Goal: Task Accomplishment & Management: Manage account settings

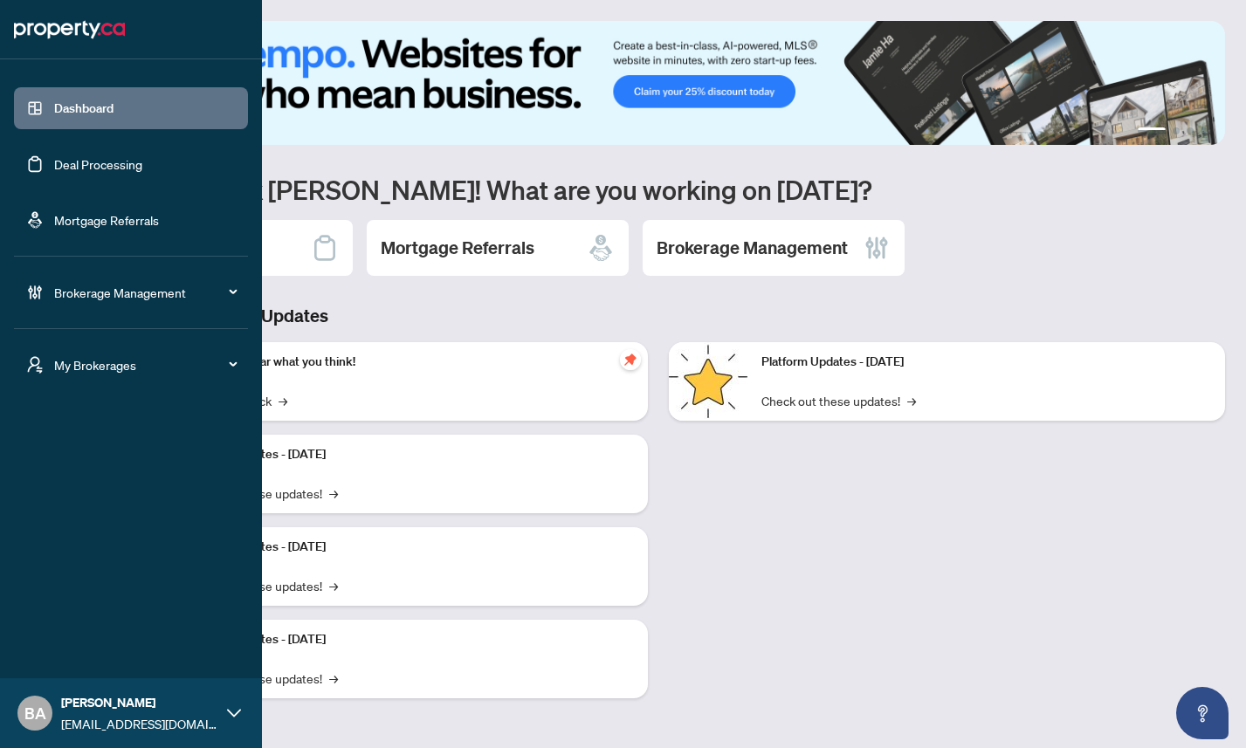
click at [72, 304] on div "Brokerage Management" at bounding box center [131, 292] width 234 height 42
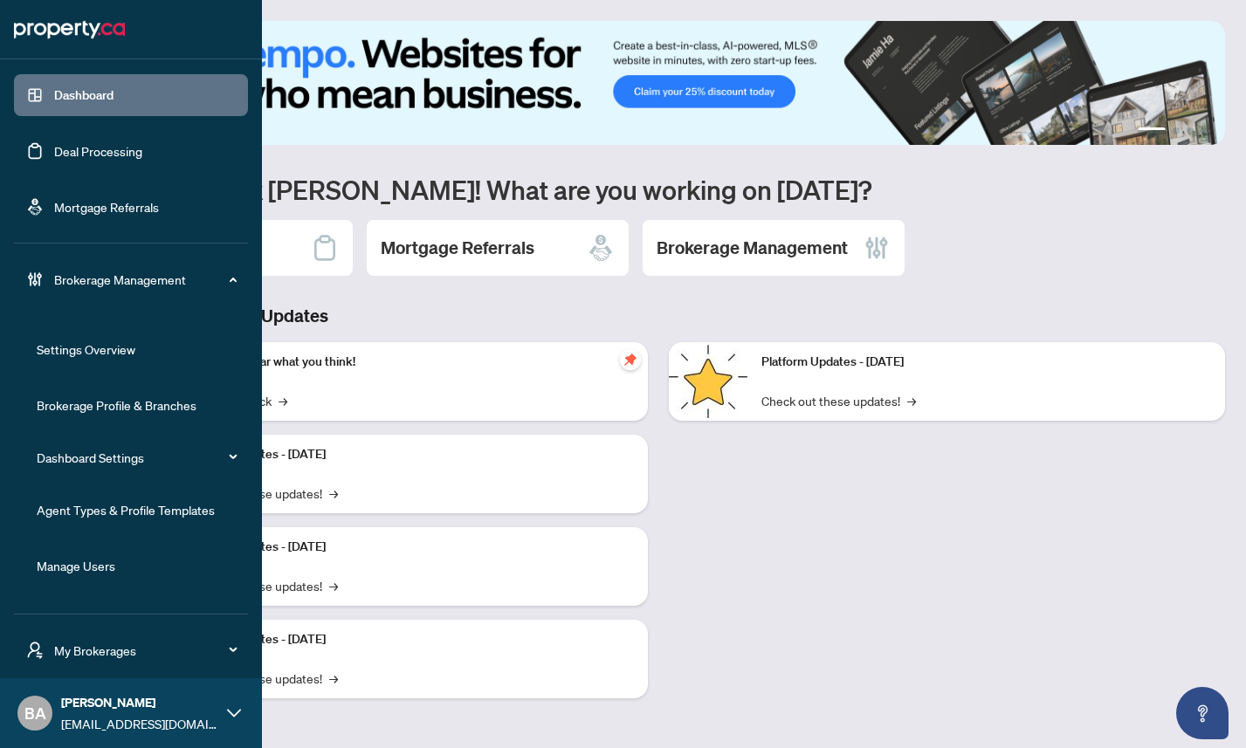
scroll to position [57, 0]
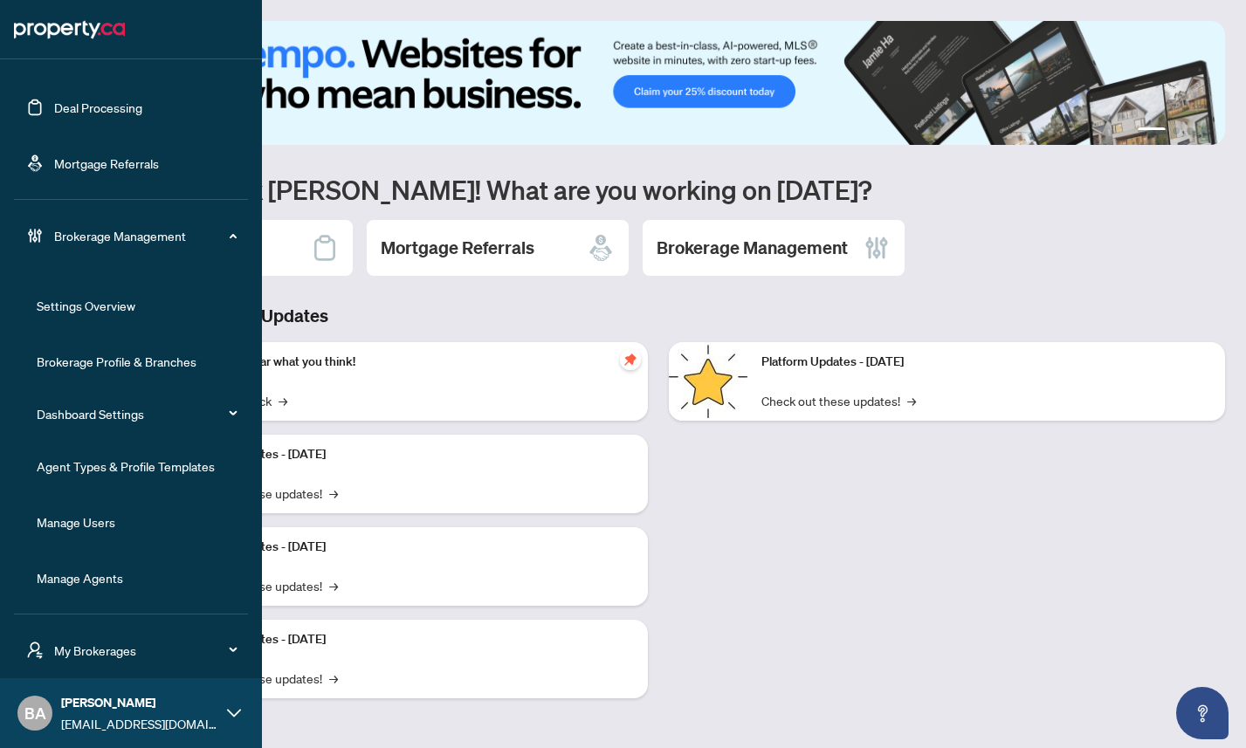
click at [73, 514] on link "Manage Users" at bounding box center [76, 522] width 79 height 16
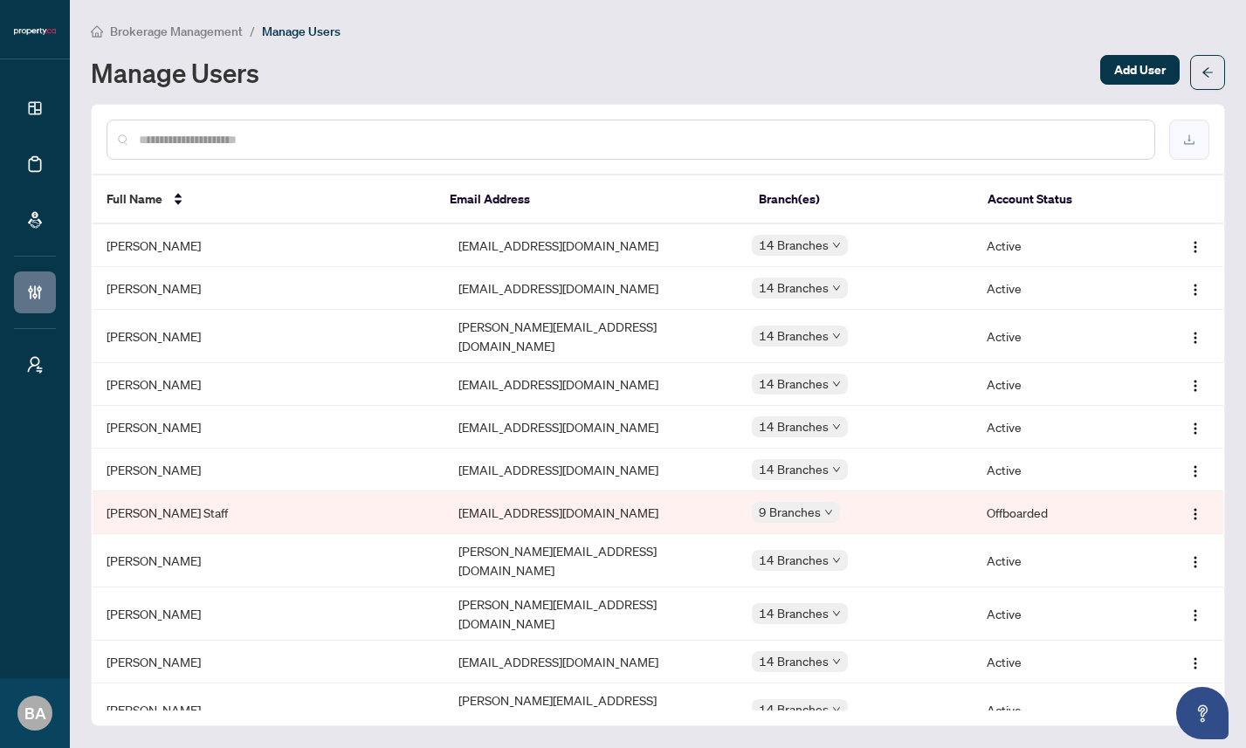
click at [1185, 141] on icon "download" at bounding box center [1189, 140] width 12 height 12
click at [1189, 136] on icon "download" at bounding box center [1189, 140] width 10 height 10
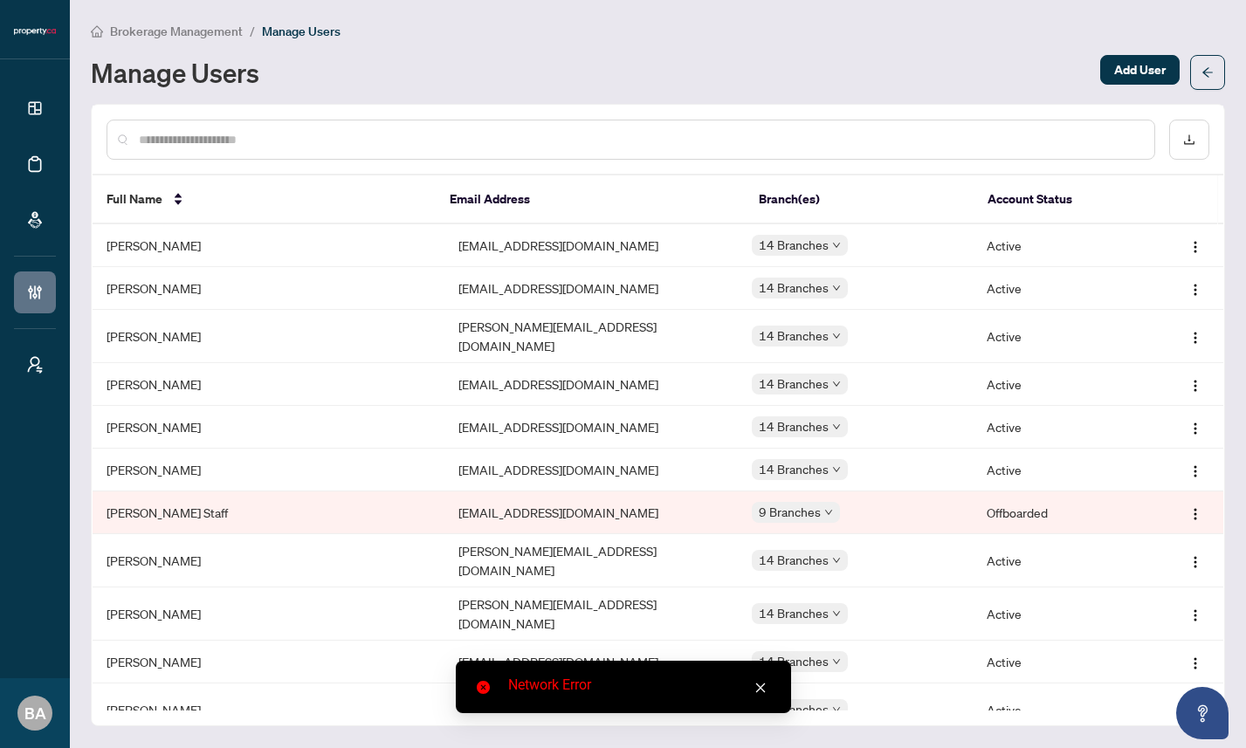
click at [756, 691] on icon "close" at bounding box center [760, 688] width 10 height 10
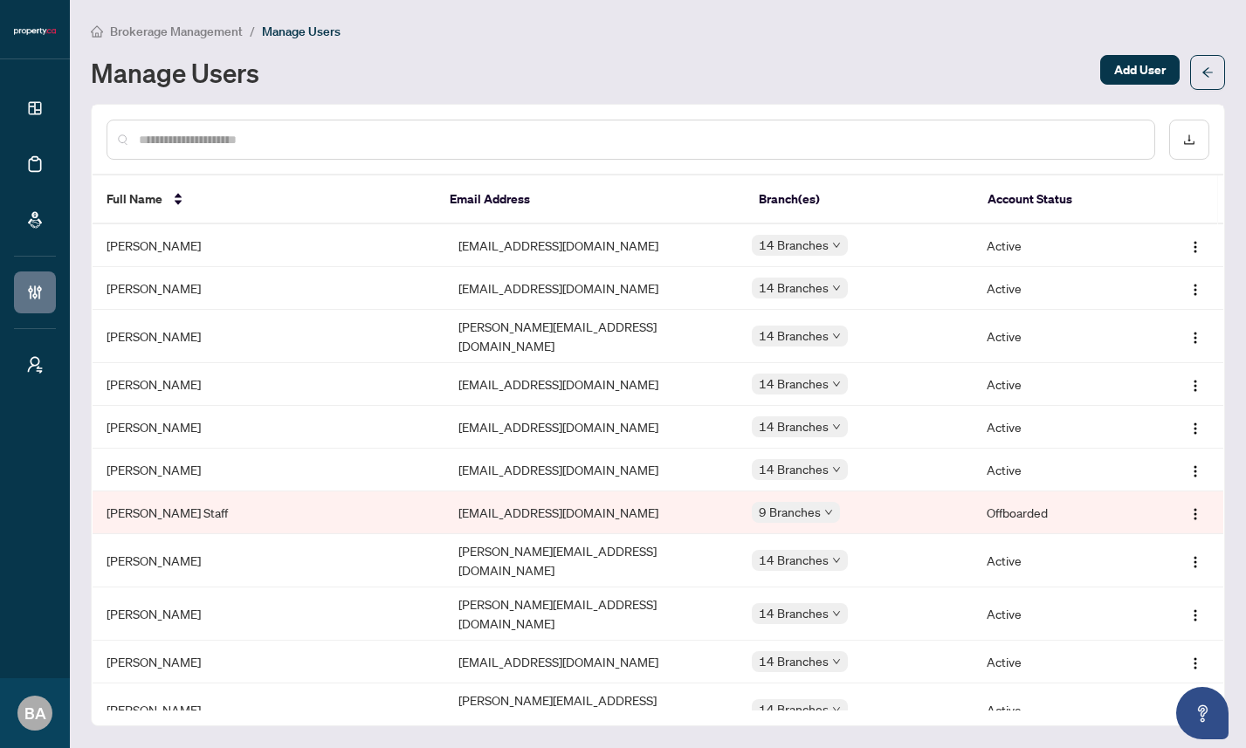
click at [647, 89] on div "Brokerage Management / Manage Users Manage Users Add User Full Name Email Addre…" at bounding box center [658, 374] width 1134 height 706
click at [657, 59] on div "Manage Users" at bounding box center [590, 72] width 999 height 28
click at [1186, 148] on button "button" at bounding box center [1189, 140] width 40 height 40
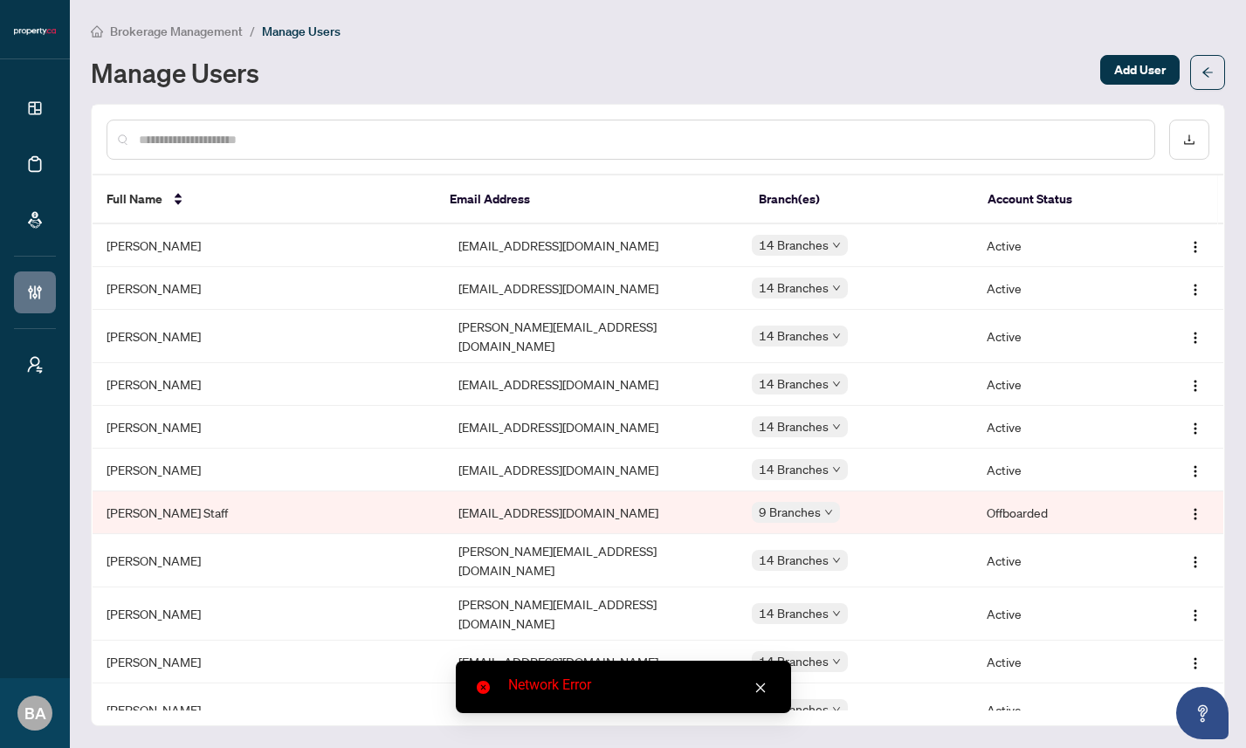
click at [755, 690] on icon "close" at bounding box center [760, 688] width 12 height 12
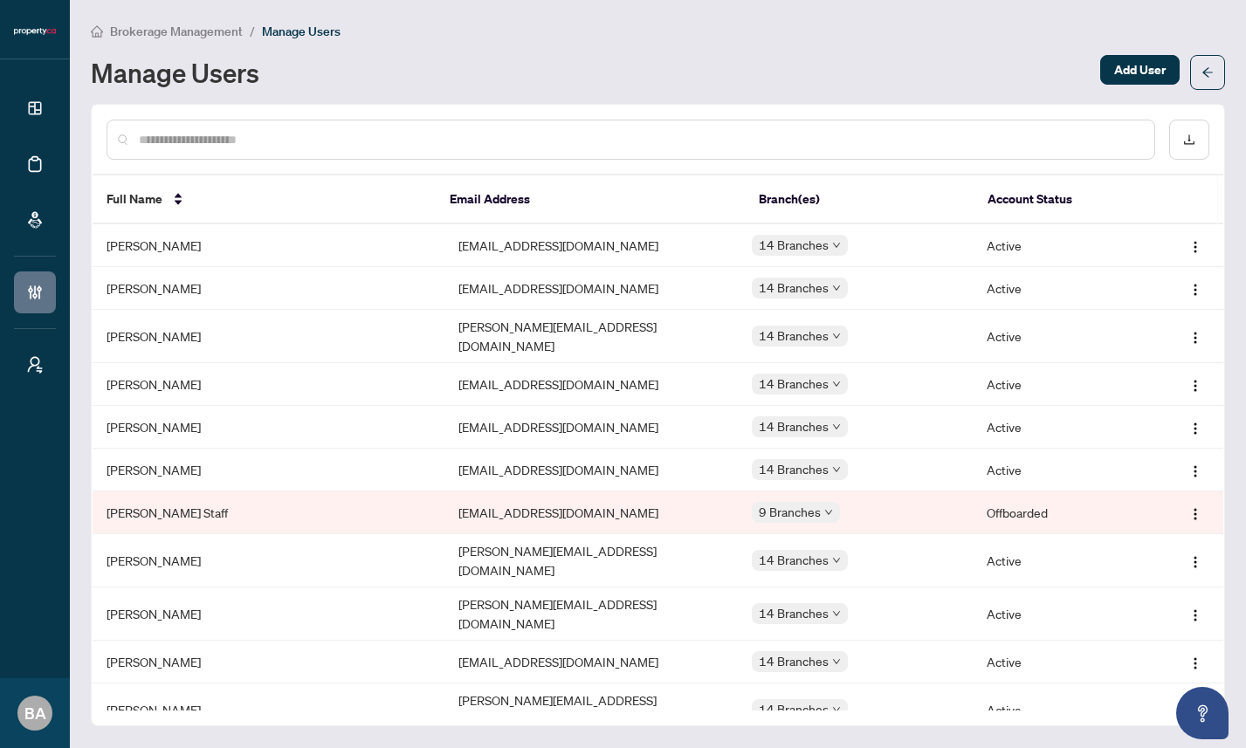
click at [690, 69] on div "Manage Users" at bounding box center [590, 72] width 999 height 28
click at [1188, 142] on icon "download" at bounding box center [1189, 140] width 10 height 10
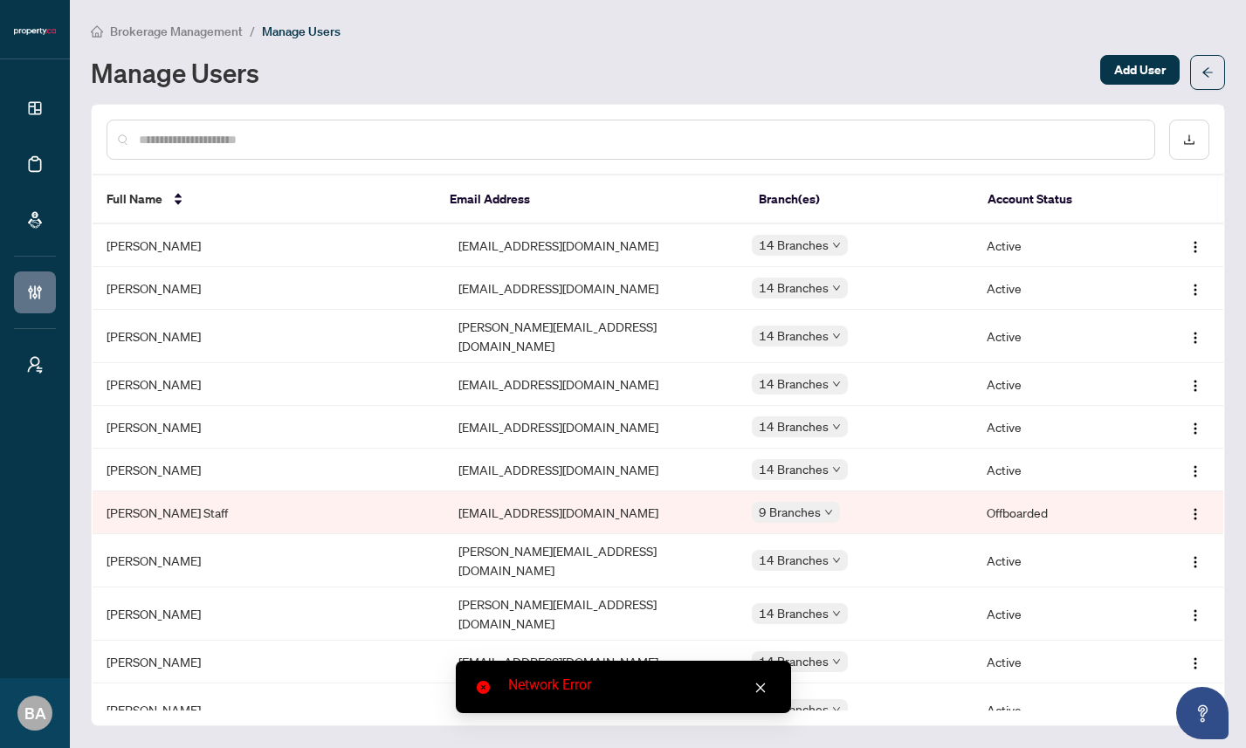
click at [771, 79] on div "Manage Users" at bounding box center [590, 72] width 999 height 28
click at [760, 690] on icon "close" at bounding box center [760, 688] width 12 height 12
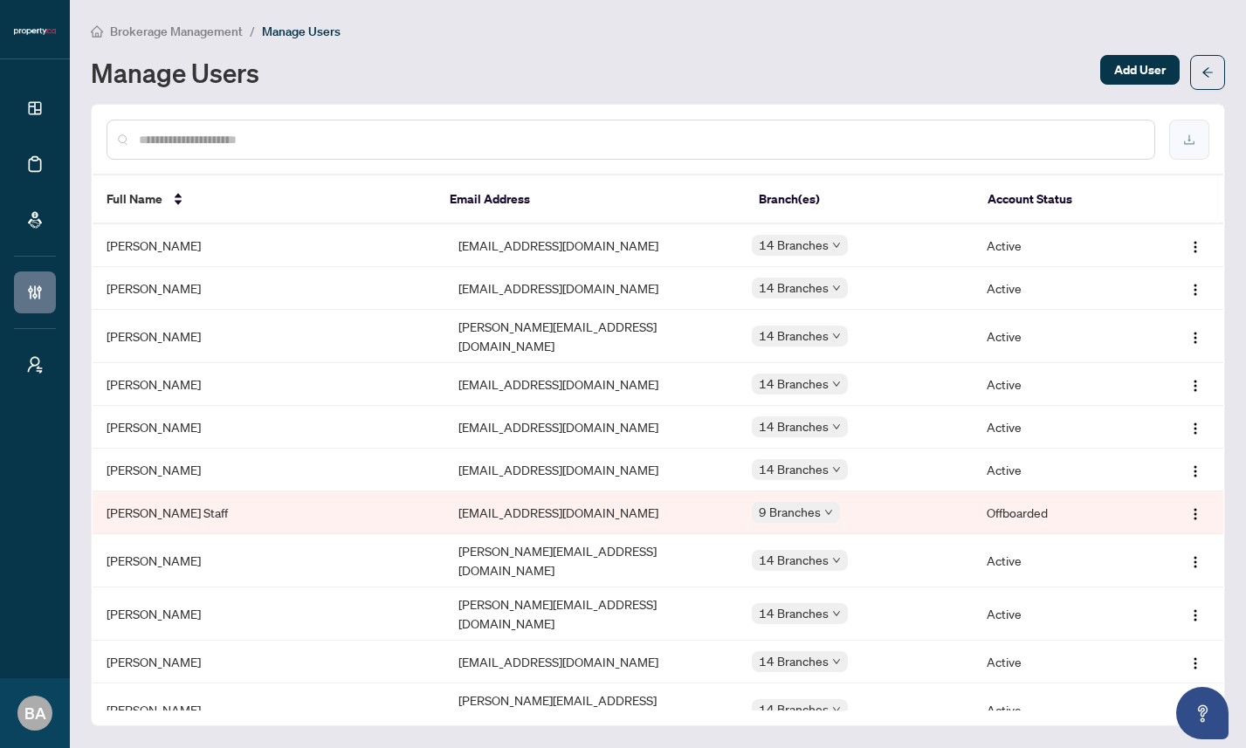
click at [1193, 134] on icon "download" at bounding box center [1189, 140] width 12 height 12
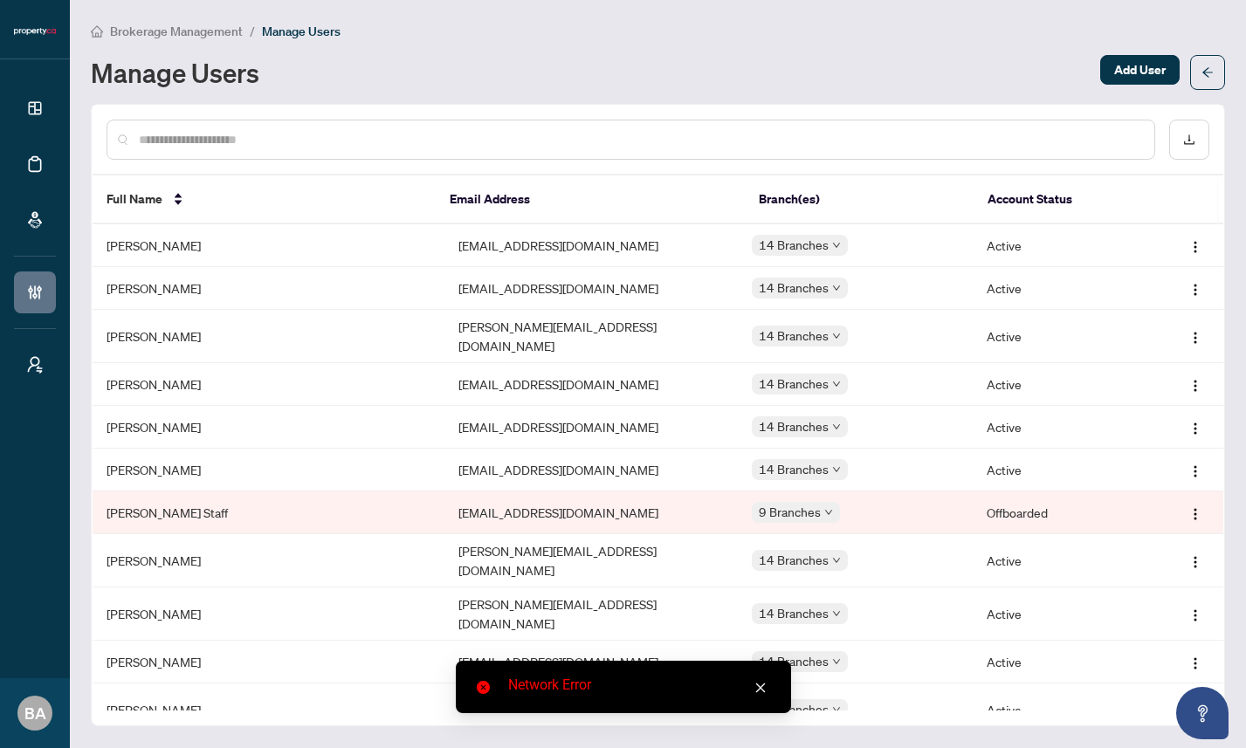
click at [609, 85] on div "Manage Users" at bounding box center [590, 72] width 999 height 28
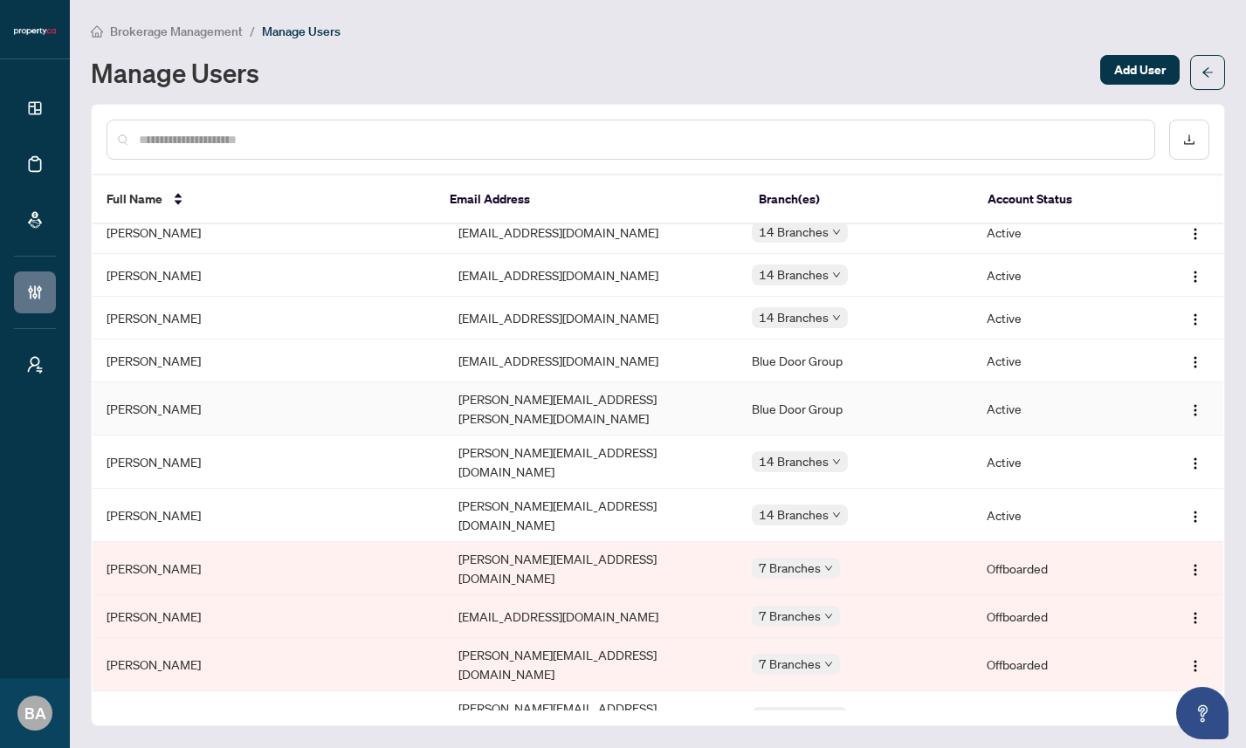
scroll to position [583, 0]
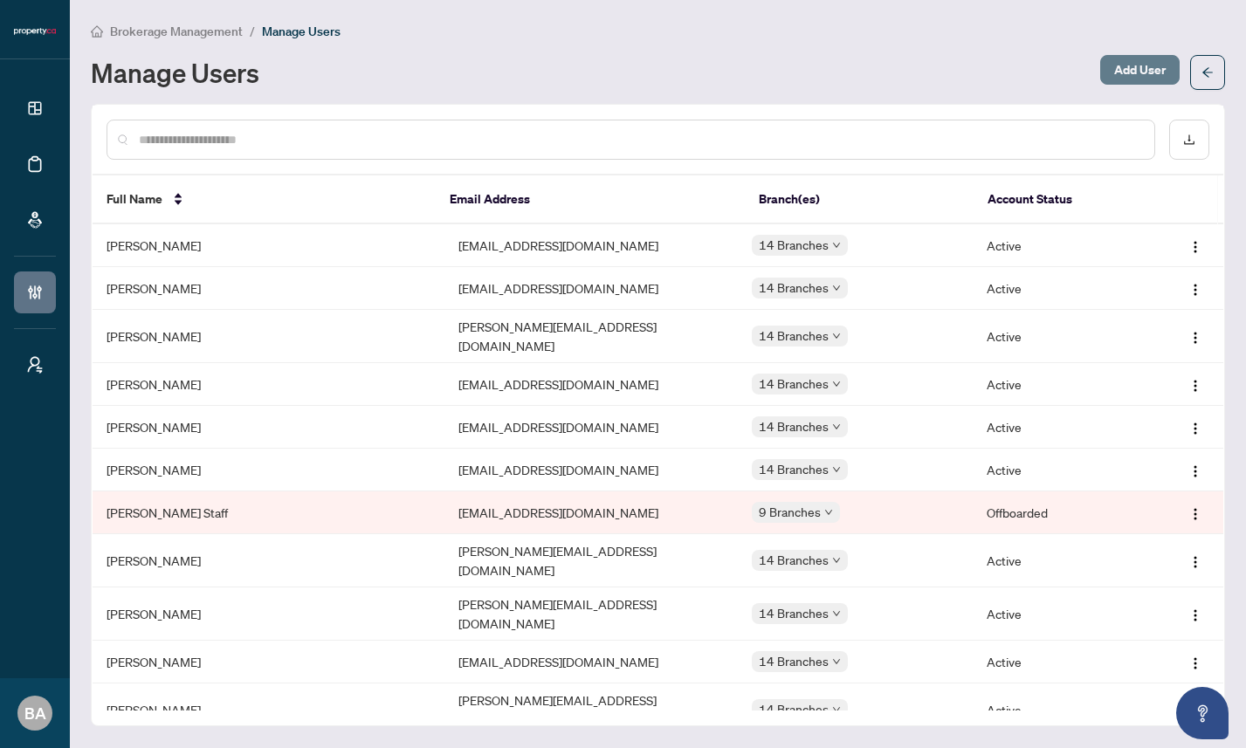
click at [1130, 68] on span "Add User" at bounding box center [1139, 70] width 51 height 28
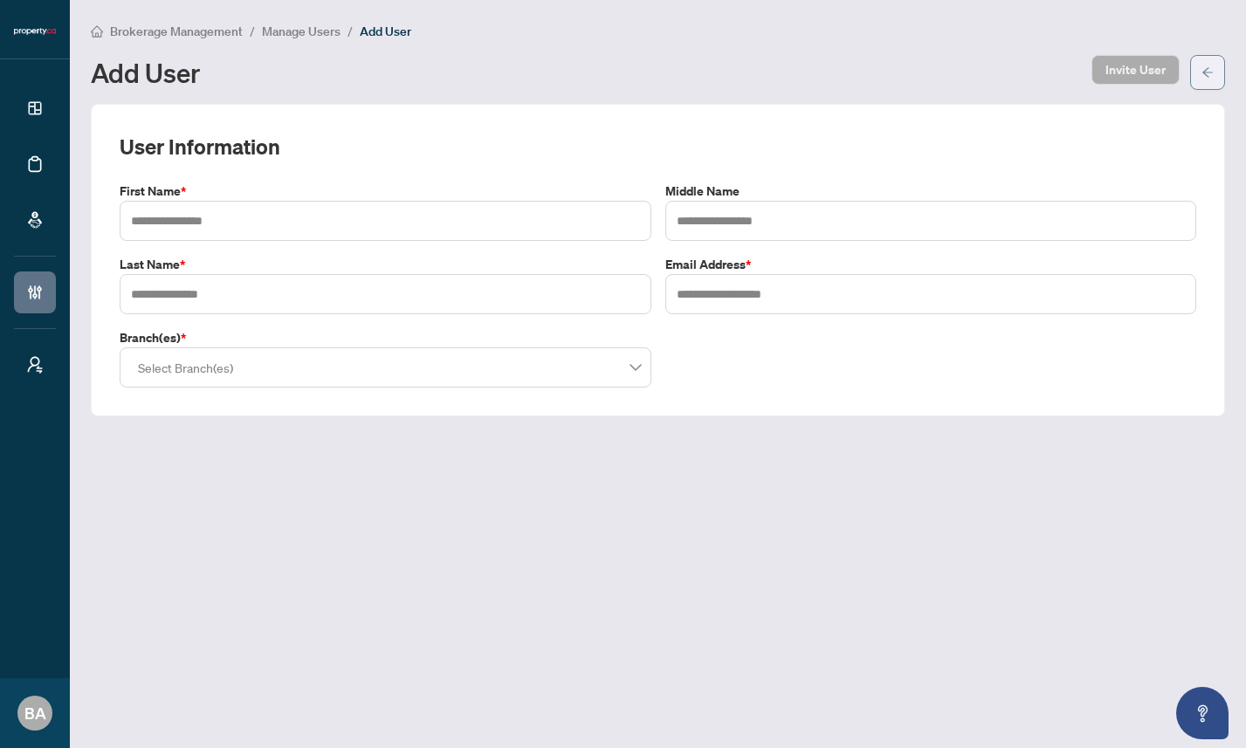
click at [1212, 72] on icon "arrow-left" at bounding box center [1207, 72] width 12 height 12
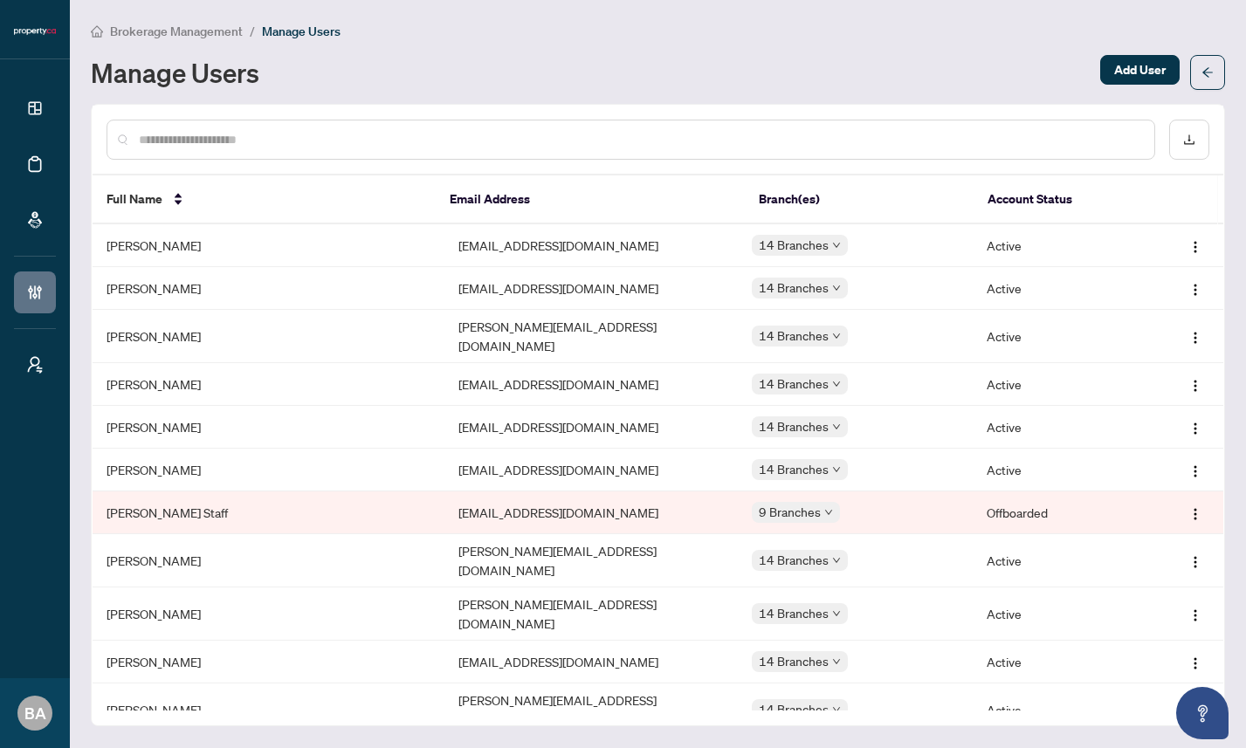
click at [913, 79] on div "Manage Users" at bounding box center [590, 72] width 999 height 28
drag, startPoint x: 257, startPoint y: 76, endPoint x: 93, endPoint y: 70, distance: 164.2
click at [92, 70] on h1 "Manage Users" at bounding box center [175, 72] width 168 height 28
click at [110, 70] on h1 "Manage Users" at bounding box center [175, 72] width 168 height 28
drag, startPoint x: 110, startPoint y: 70, endPoint x: 91, endPoint y: 70, distance: 19.2
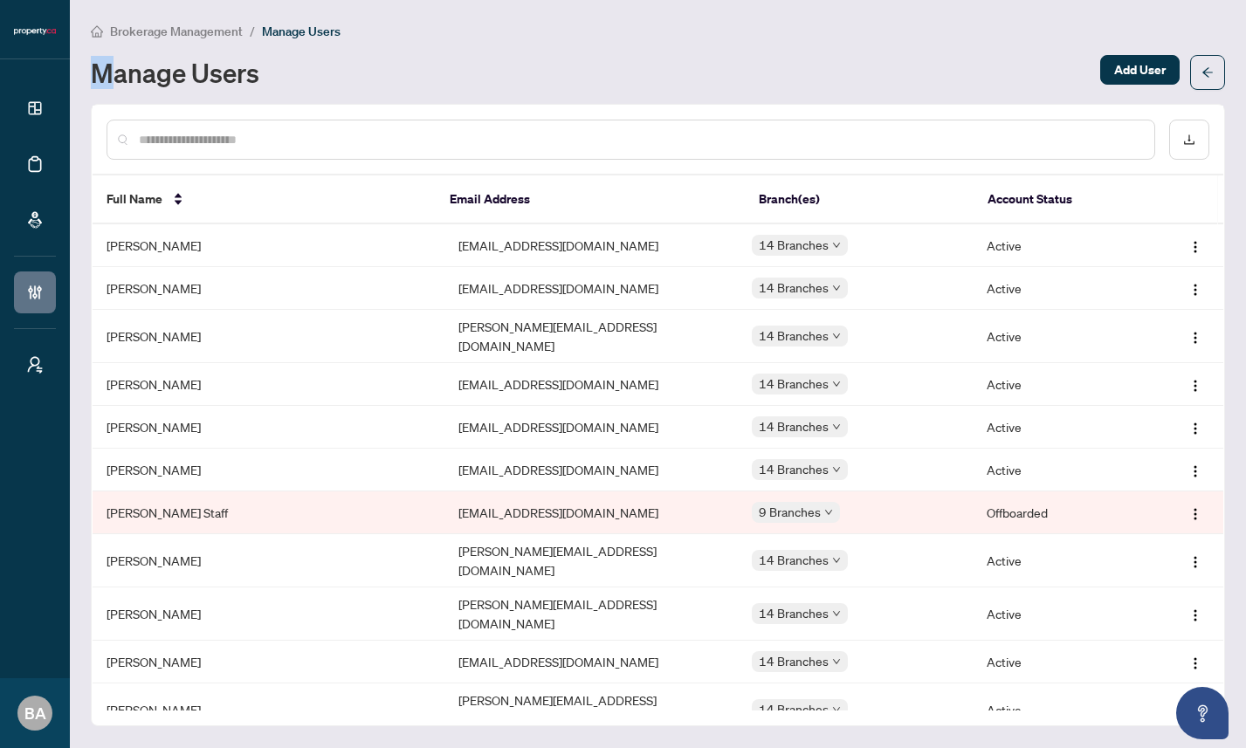
click at [91, 70] on h1 "Manage Users" at bounding box center [175, 72] width 168 height 28
click at [304, 69] on div "Manage Users" at bounding box center [590, 72] width 999 height 28
click at [1017, 75] on div "Manage Users" at bounding box center [590, 72] width 999 height 28
click at [1212, 71] on icon "arrow-left" at bounding box center [1207, 72] width 12 height 12
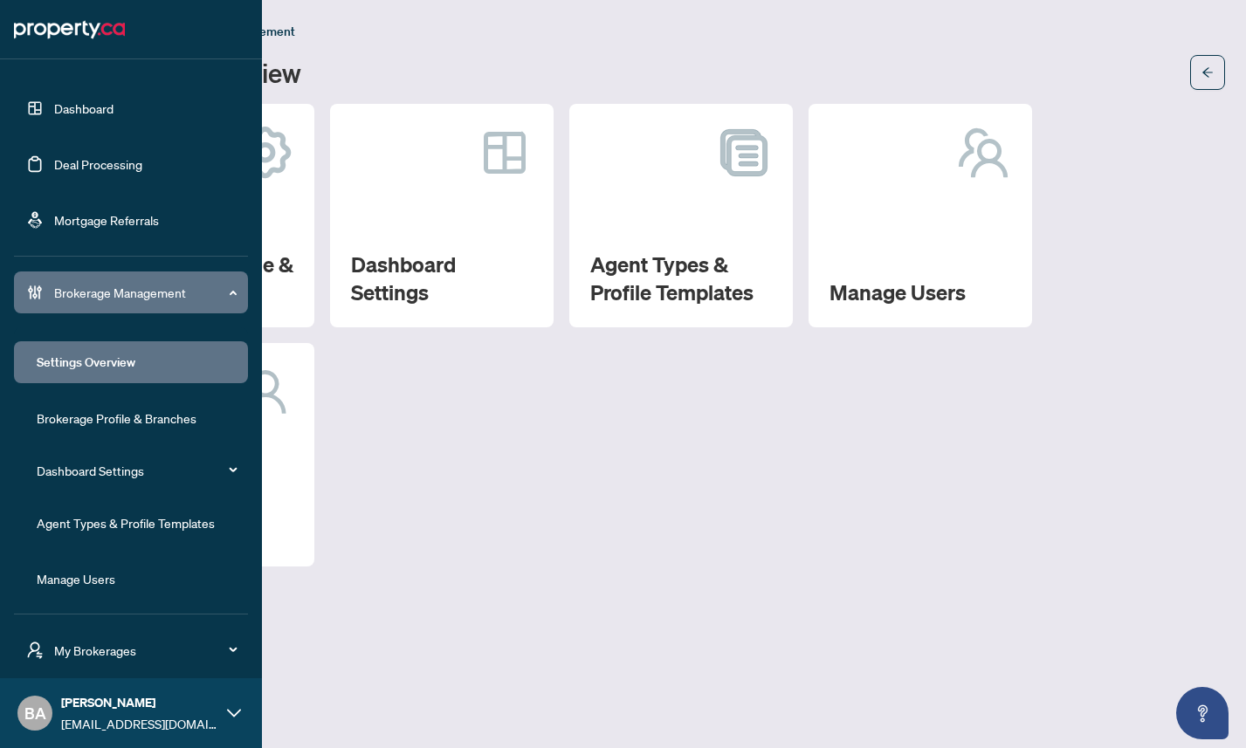
scroll to position [57, 0]
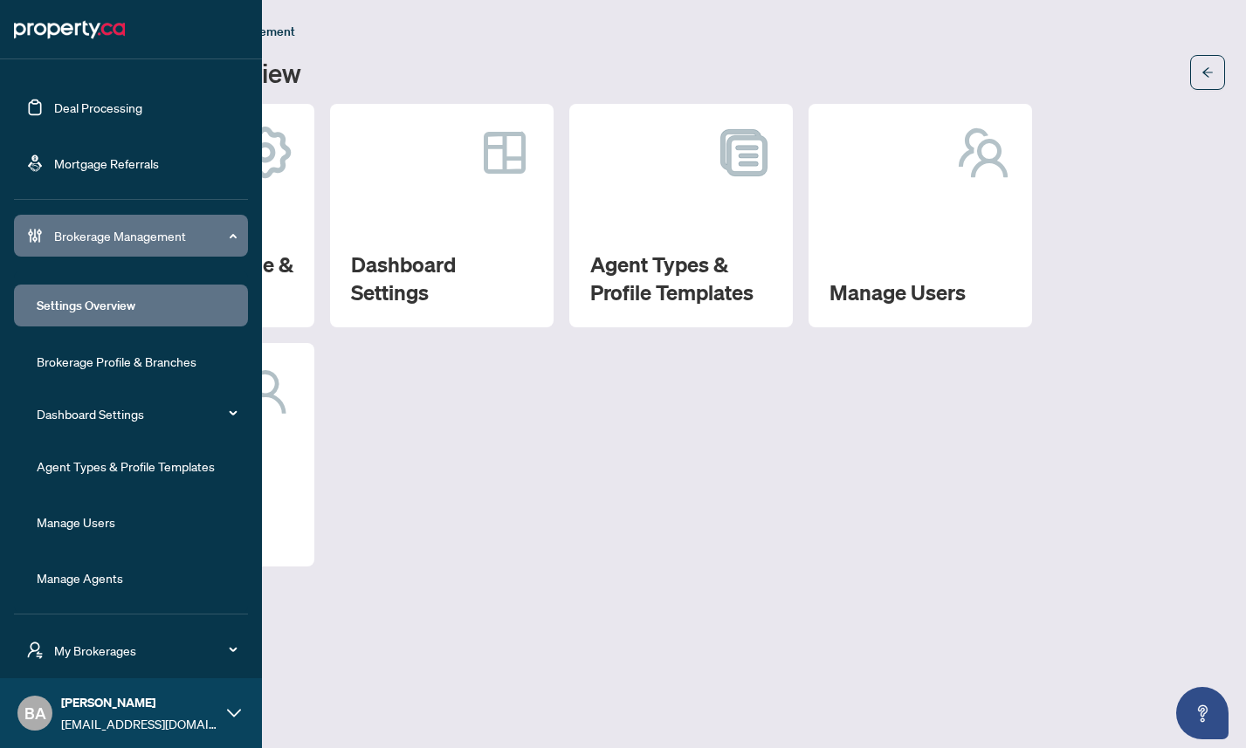
click at [107, 522] on link "Manage Users" at bounding box center [76, 522] width 79 height 16
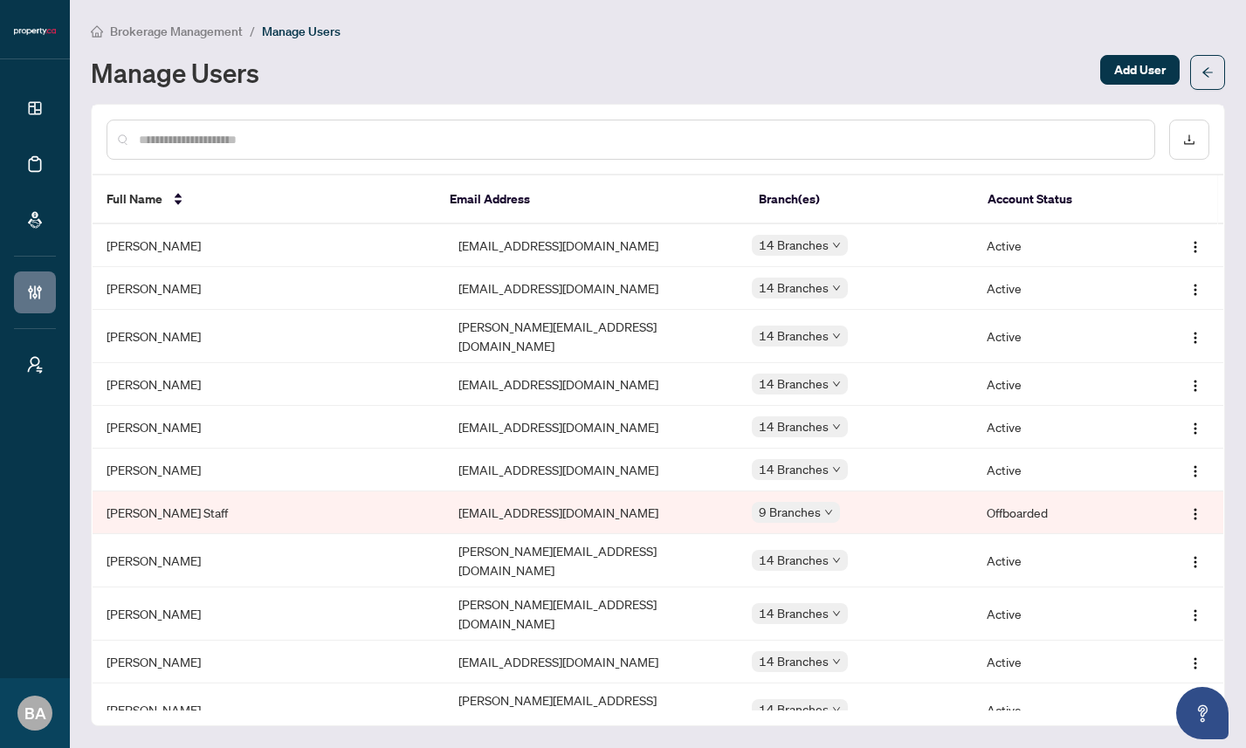
click at [738, 53] on div "Brokerage Management / Manage Users Manage Users Add User" at bounding box center [658, 55] width 1134 height 69
click at [1184, 142] on icon "download" at bounding box center [1189, 140] width 10 height 10
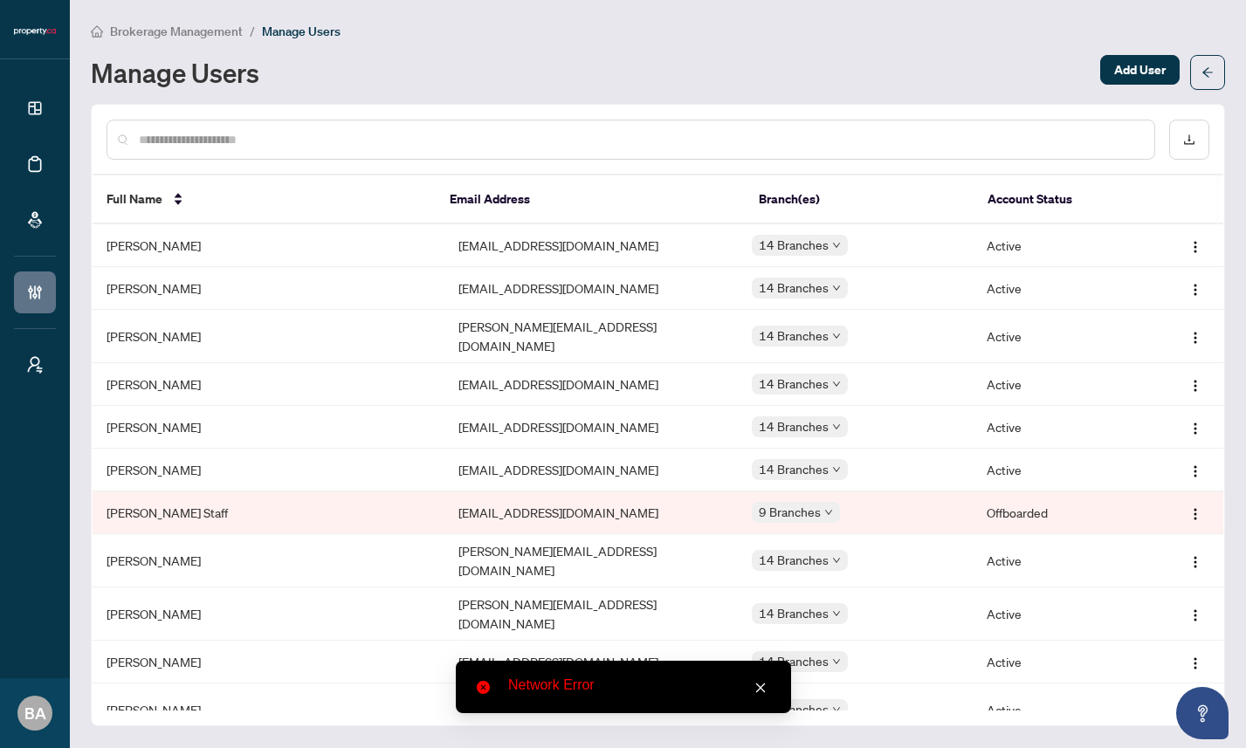
click at [763, 690] on icon "close" at bounding box center [760, 688] width 12 height 12
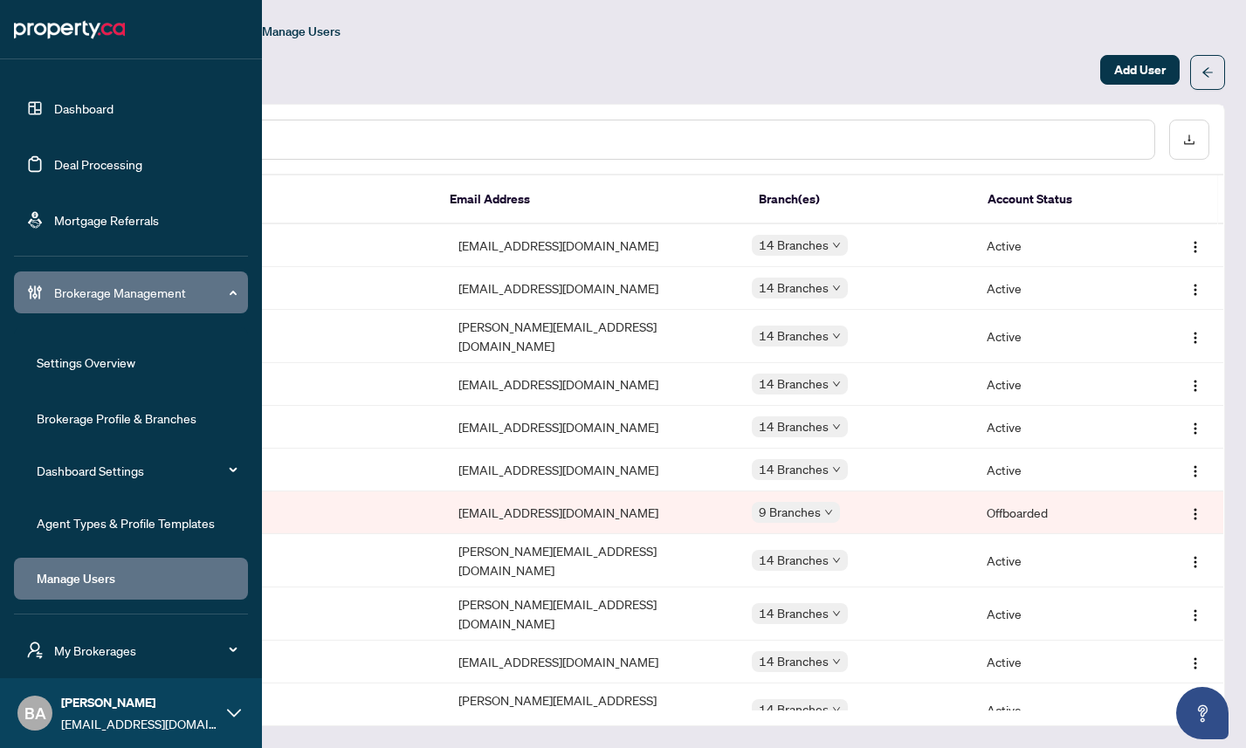
click at [59, 112] on link "Dashboard" at bounding box center [83, 108] width 59 height 16
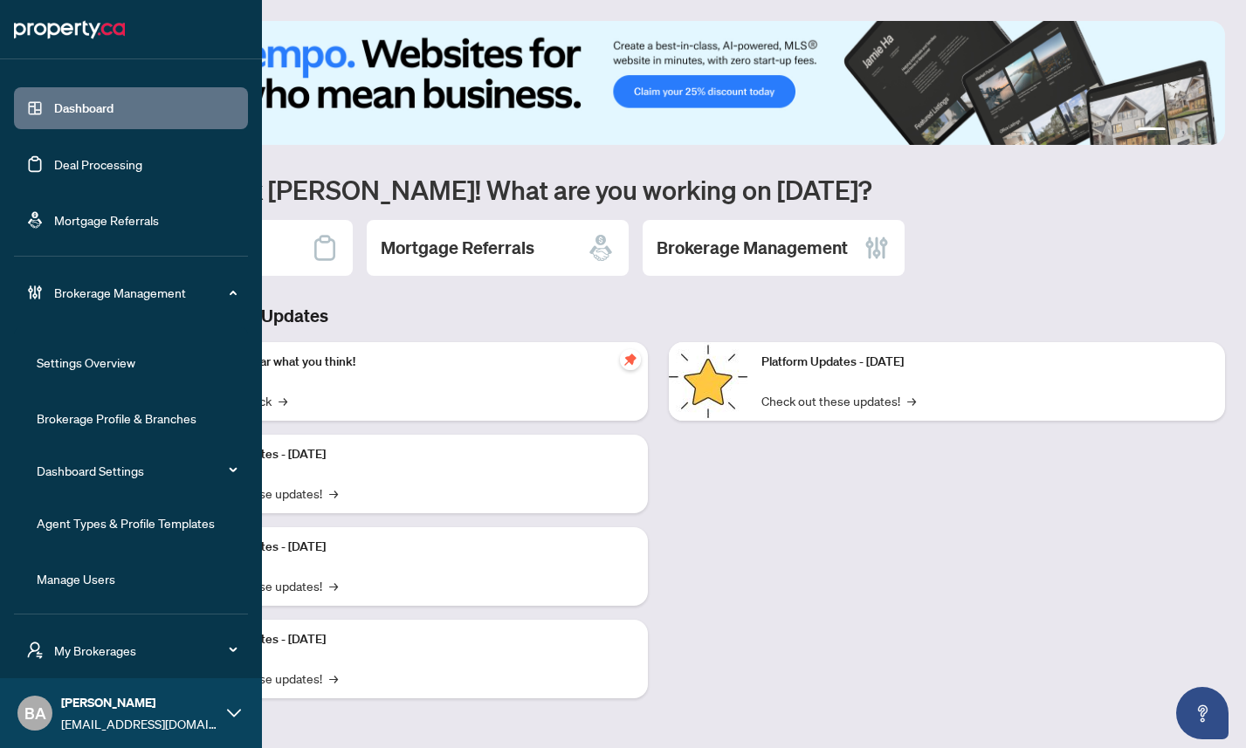
click at [89, 587] on link "Manage Users" at bounding box center [76, 579] width 79 height 16
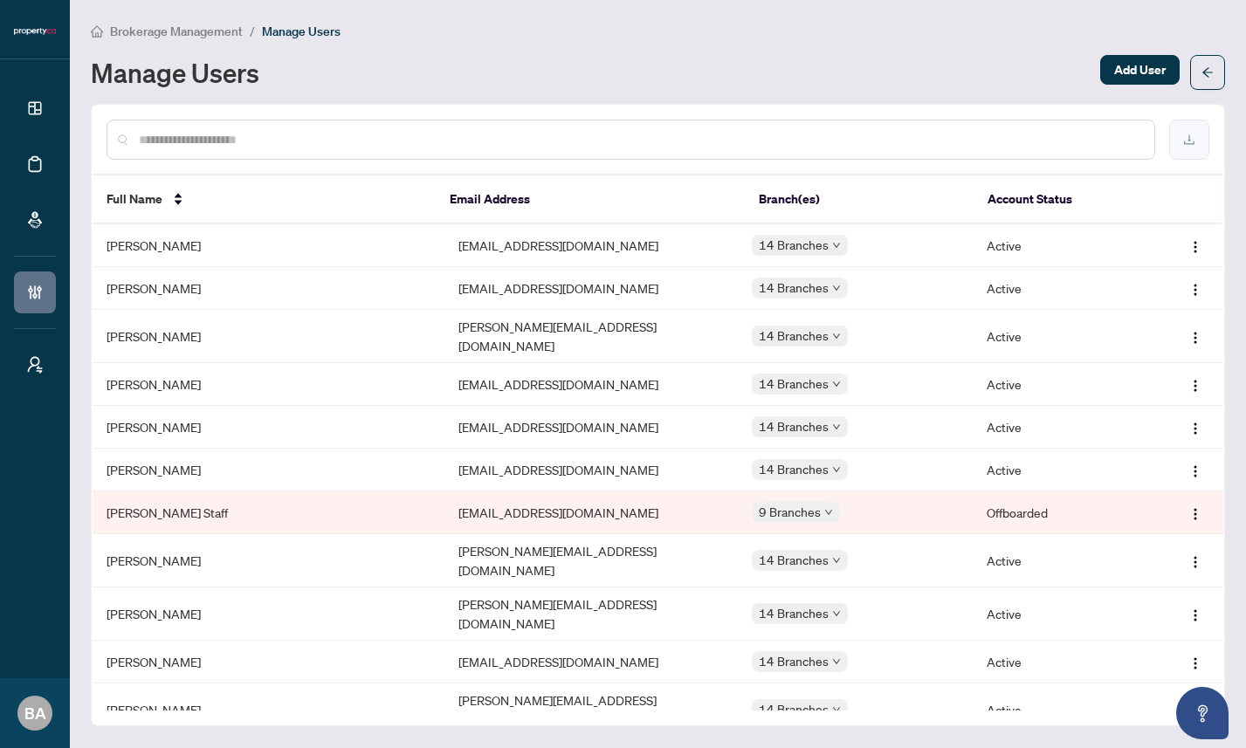
click at [1184, 136] on icon "download" at bounding box center [1189, 140] width 12 height 12
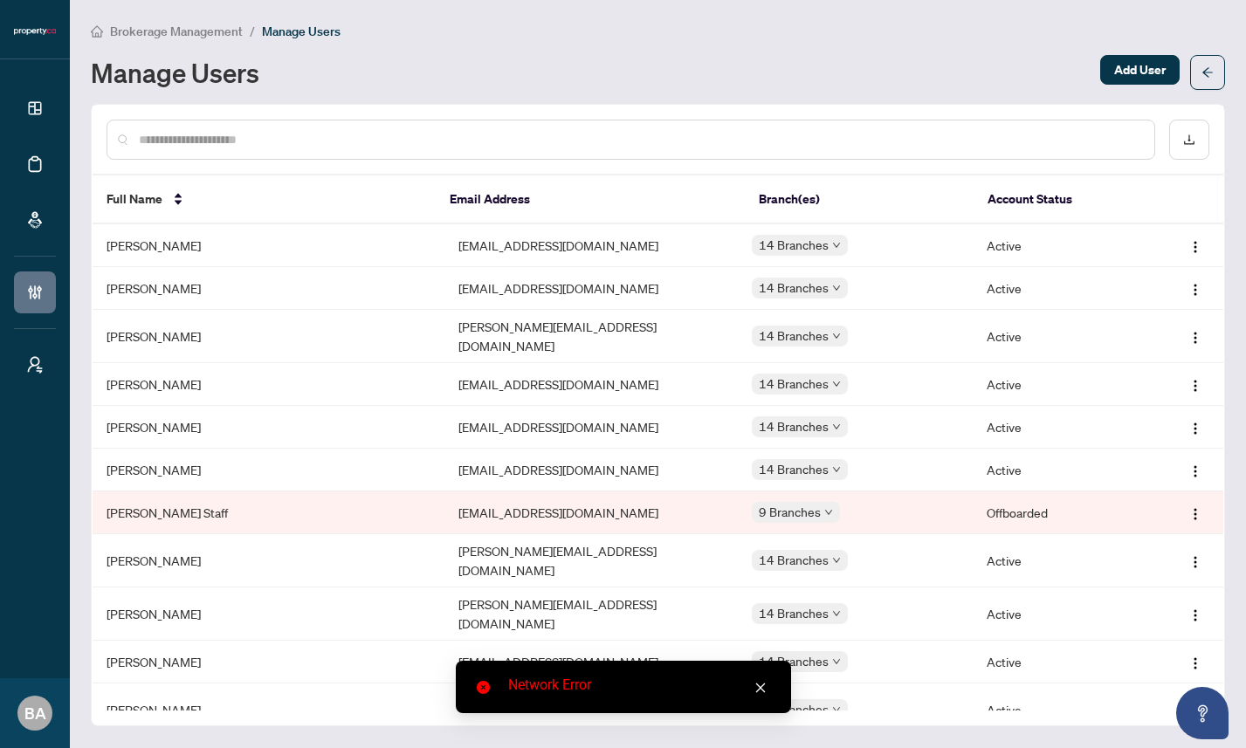
click at [759, 689] on icon "close" at bounding box center [760, 688] width 12 height 12
